Goal: Information Seeking & Learning: Learn about a topic

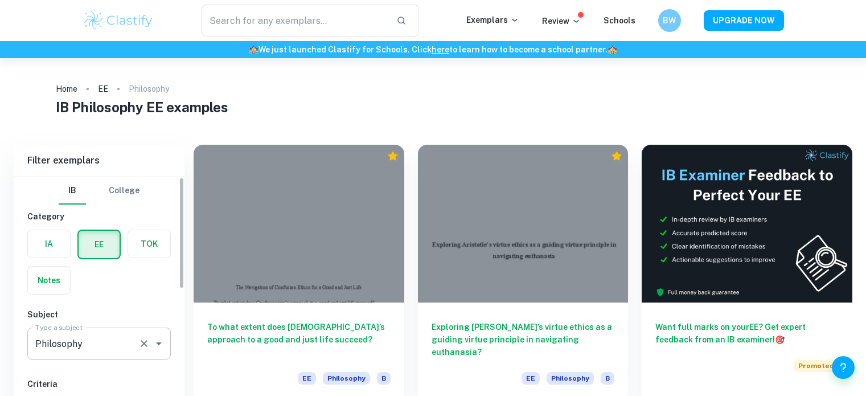
scroll to position [740, 0]
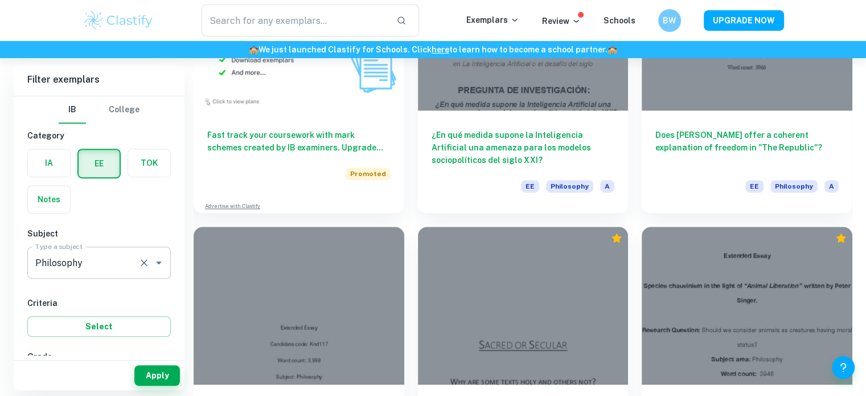
click at [91, 268] on input "Philosophy" at bounding box center [82, 263] width 101 height 22
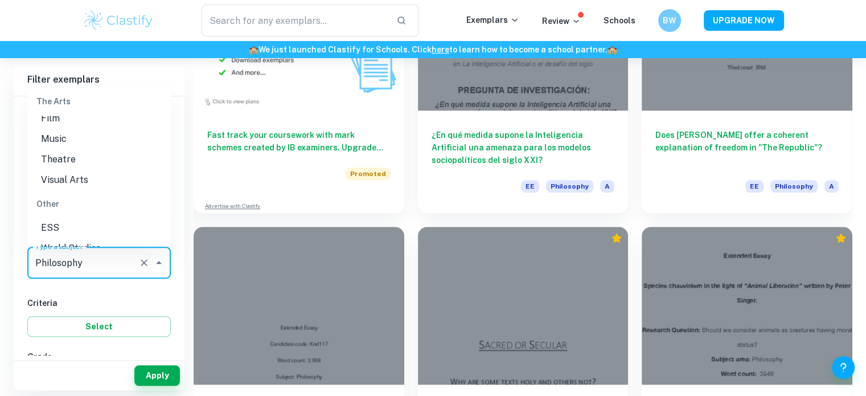
scroll to position [1571, 0]
click at [87, 201] on li "World Studies" at bounding box center [98, 210] width 143 height 20
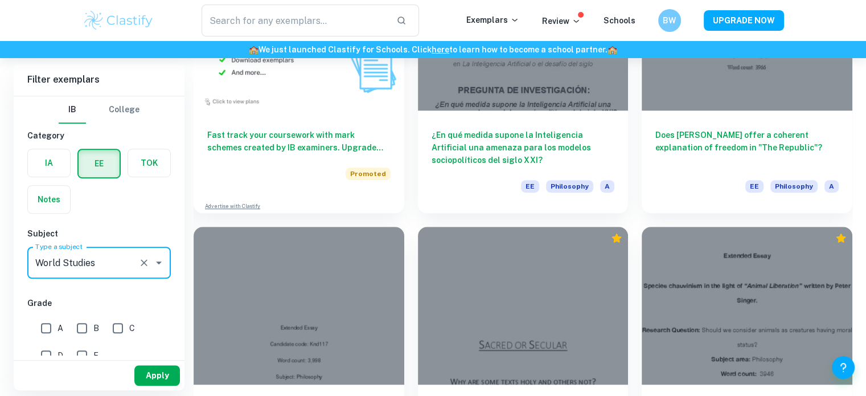
click at [147, 371] on button "Apply" at bounding box center [157, 375] width 46 height 20
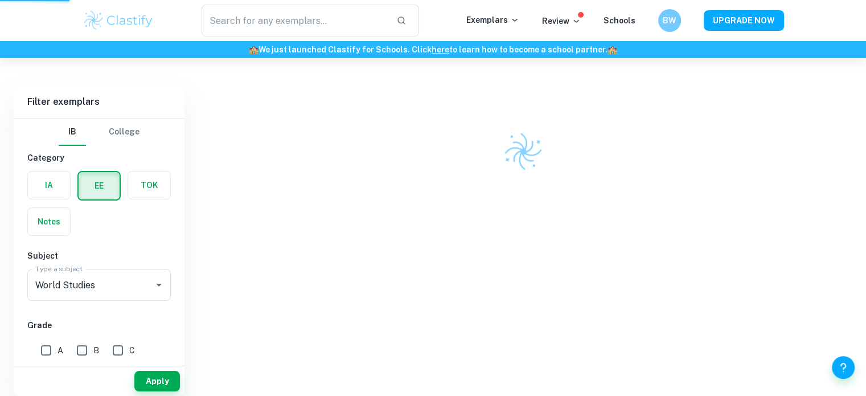
scroll to position [58, 0]
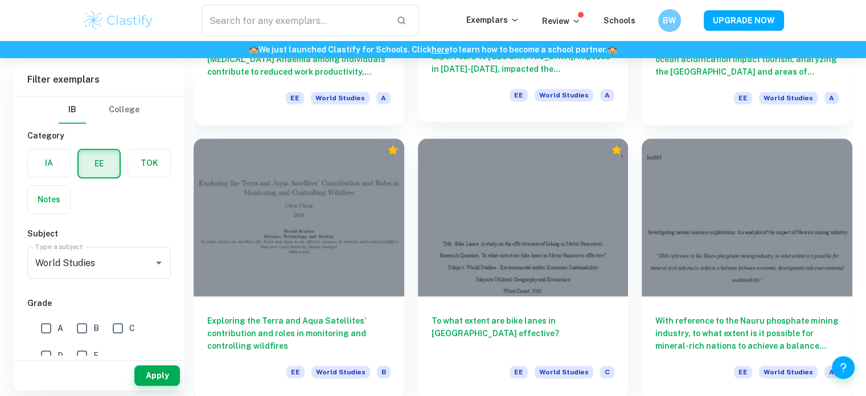
scroll to position [1309, 0]
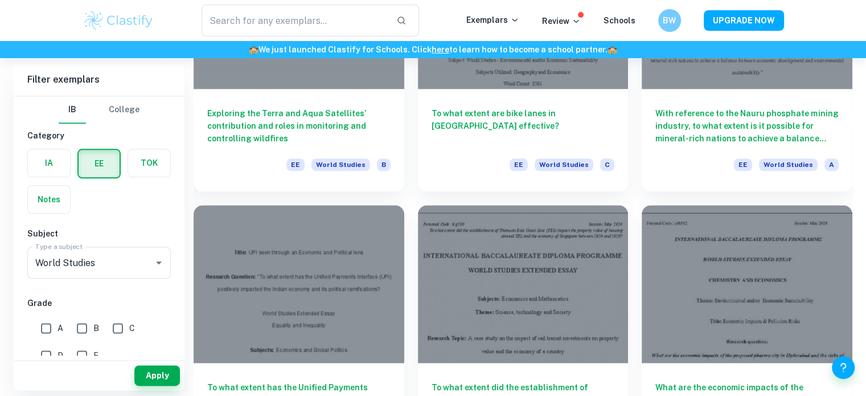
click at [55, 320] on input "A" at bounding box center [46, 327] width 23 height 23
checkbox input "true"
click at [150, 368] on button "Apply" at bounding box center [157, 375] width 46 height 20
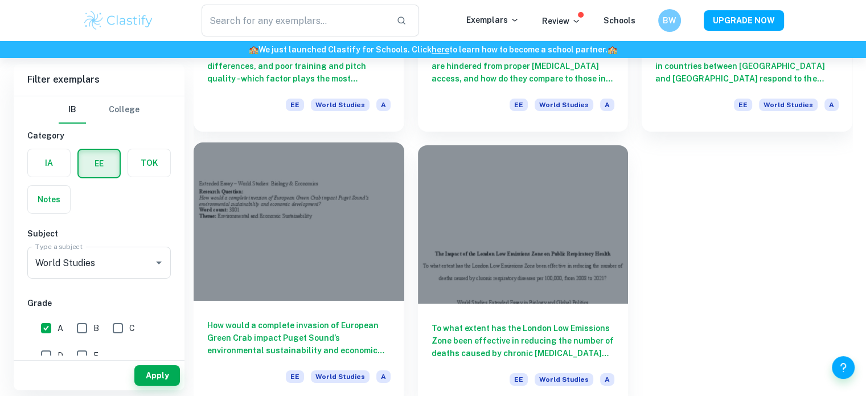
scroll to position [3843, 0]
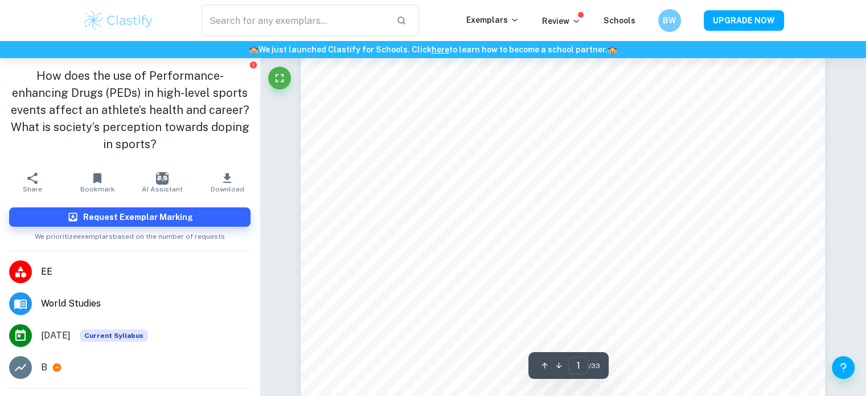
scroll to position [114, 0]
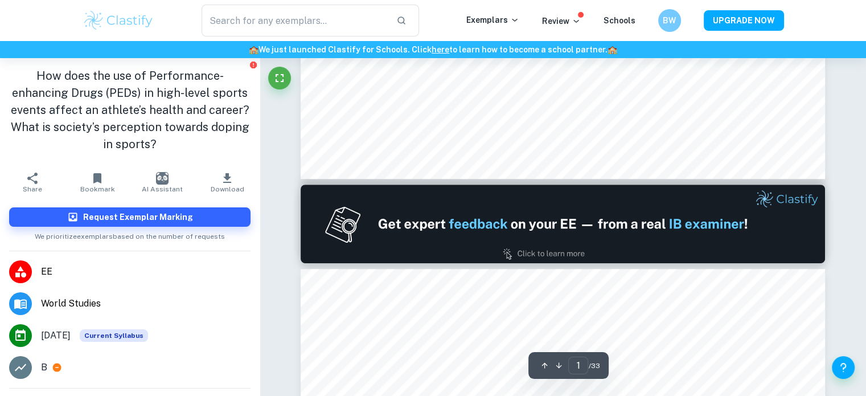
type input "2"
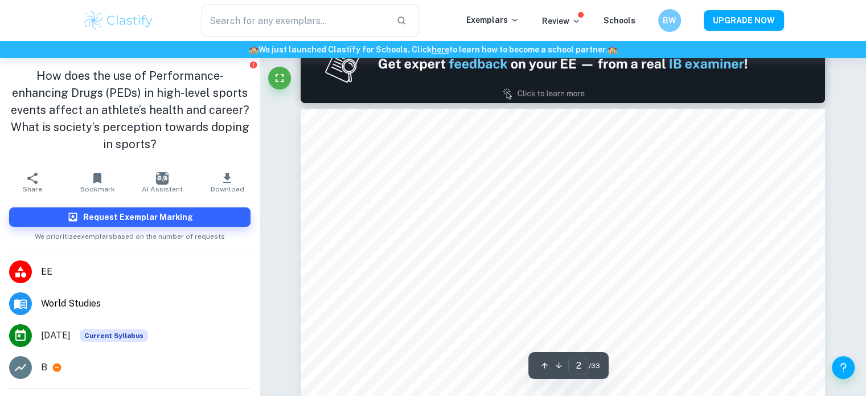
scroll to position [1024, 0]
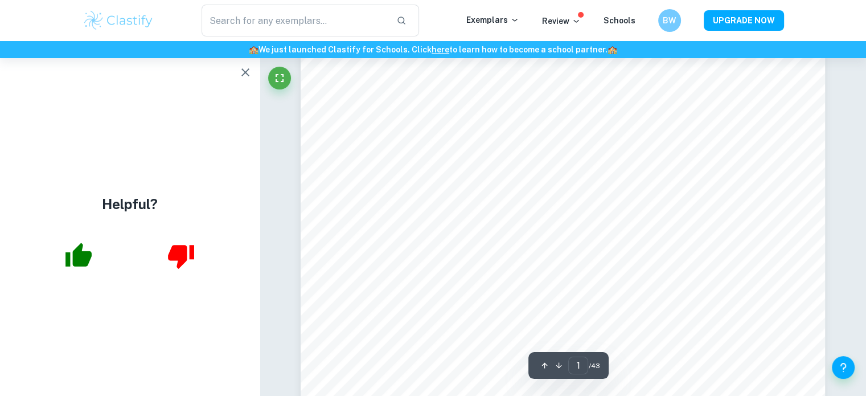
scroll to position [171, 0]
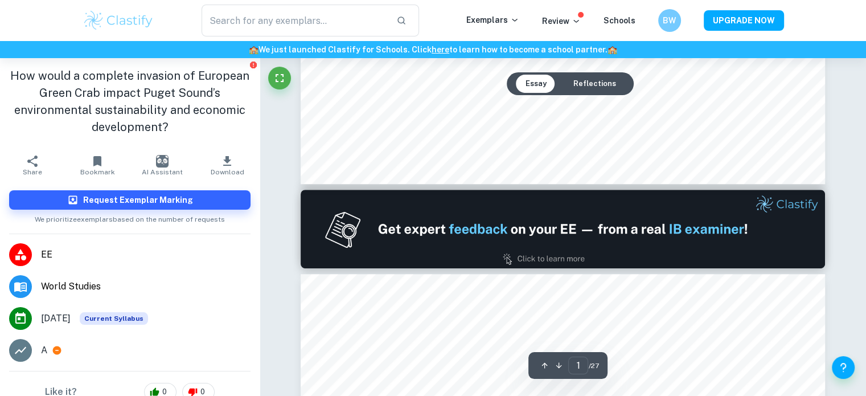
type input "2"
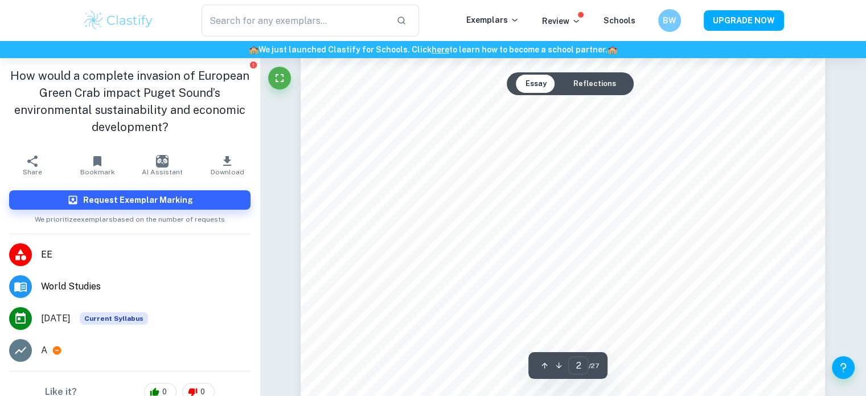
scroll to position [1138, 0]
